Goal: Task Accomplishment & Management: Use online tool/utility

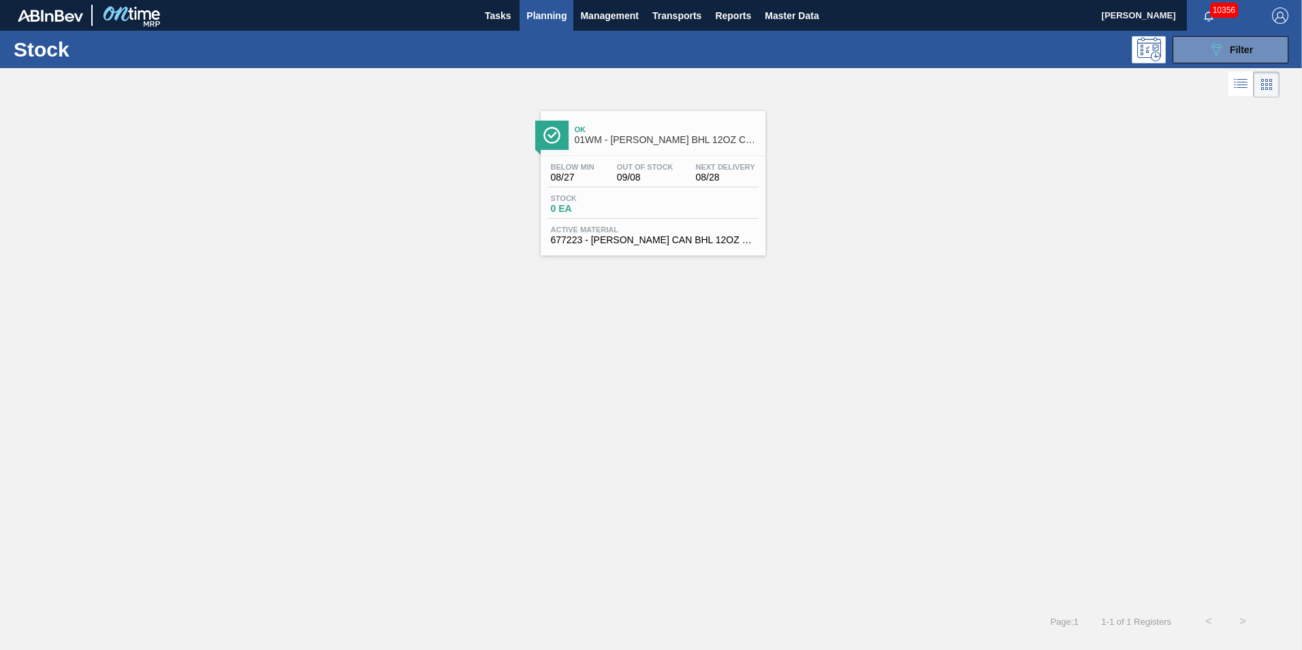
click at [539, 17] on span "Planning" at bounding box center [546, 15] width 40 height 16
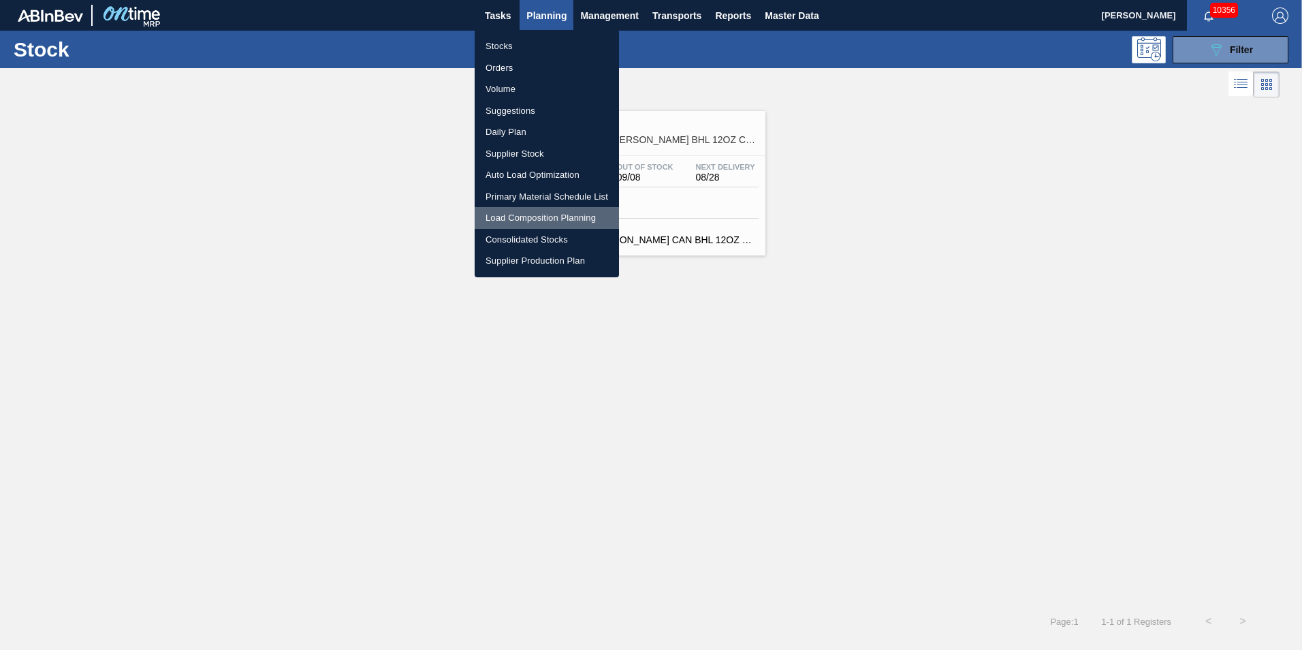
click at [528, 221] on li "Load Composition Planning" at bounding box center [547, 218] width 144 height 22
